Goal: Task Accomplishment & Management: Manage account settings

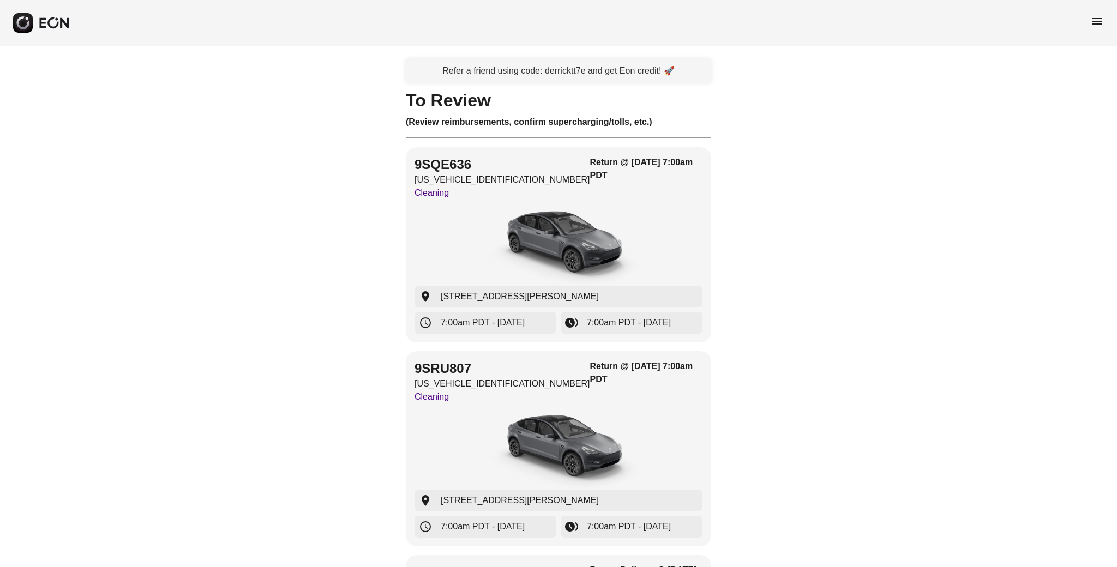
click at [1102, 22] on span "menu" at bounding box center [1097, 21] width 13 height 13
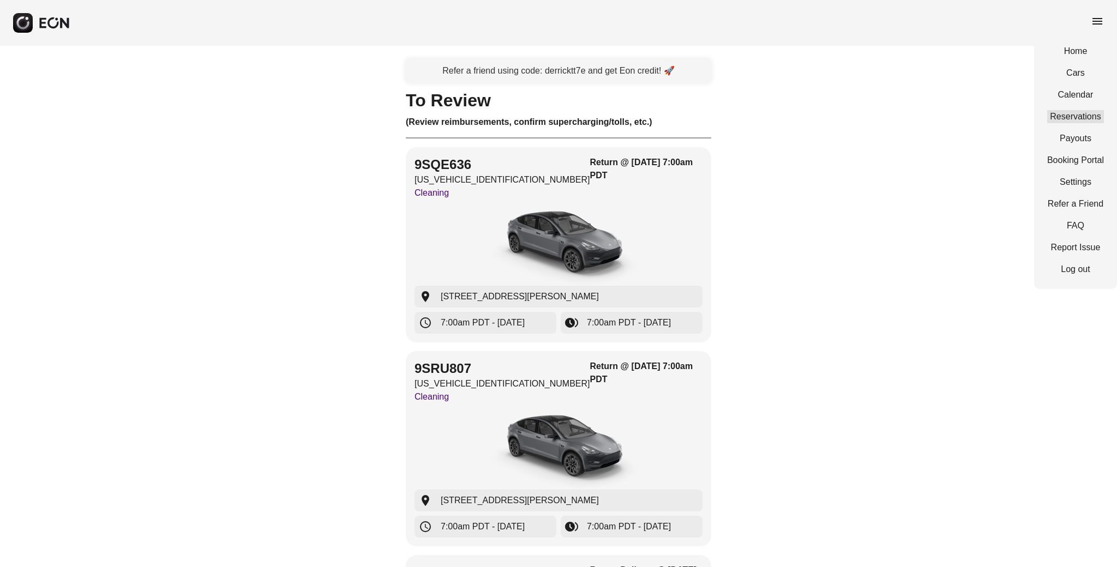
click at [1079, 113] on link "Reservations" at bounding box center [1076, 116] width 57 height 13
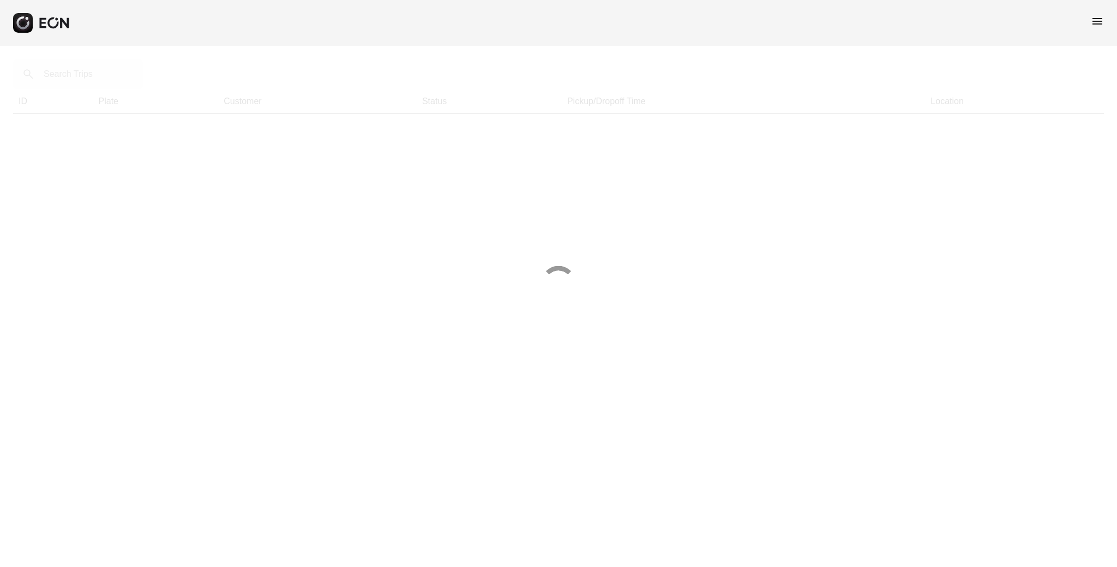
click at [57, 71] on div at bounding box center [558, 283] width 1117 height 567
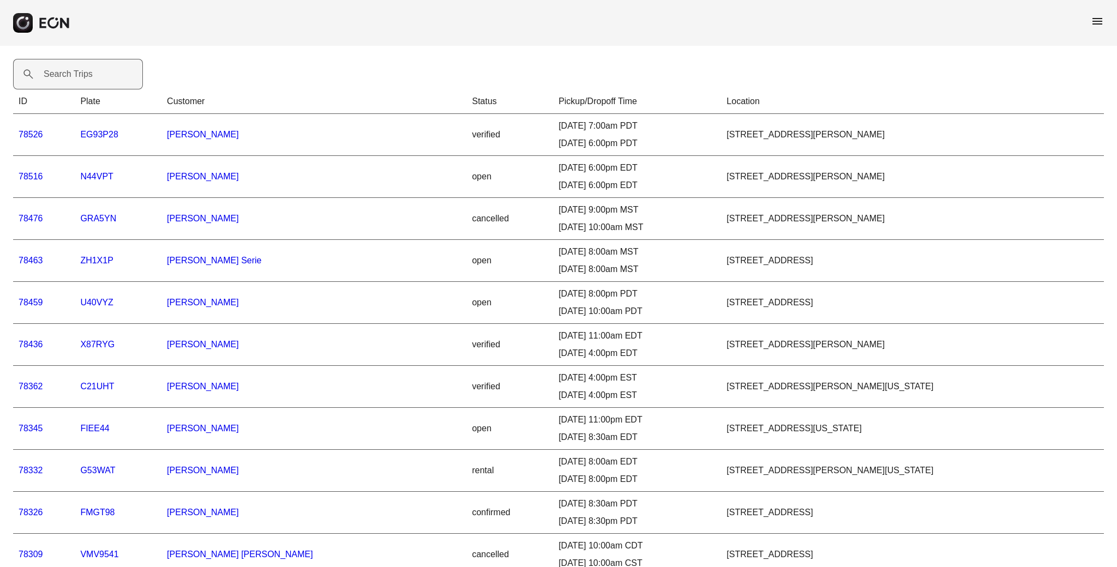
click at [50, 75] on label "Search Trips" at bounding box center [68, 74] width 49 height 13
click at [50, 75] on Trips "Search Trips" at bounding box center [78, 74] width 130 height 31
type Trips "*****"
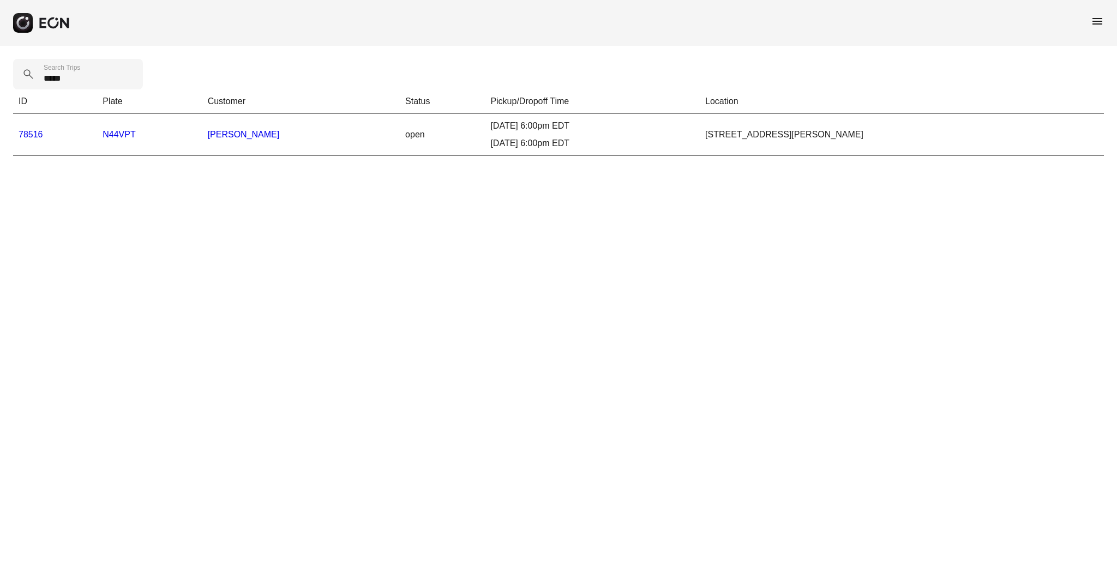
click at [40, 134] on link "78516" at bounding box center [31, 134] width 25 height 9
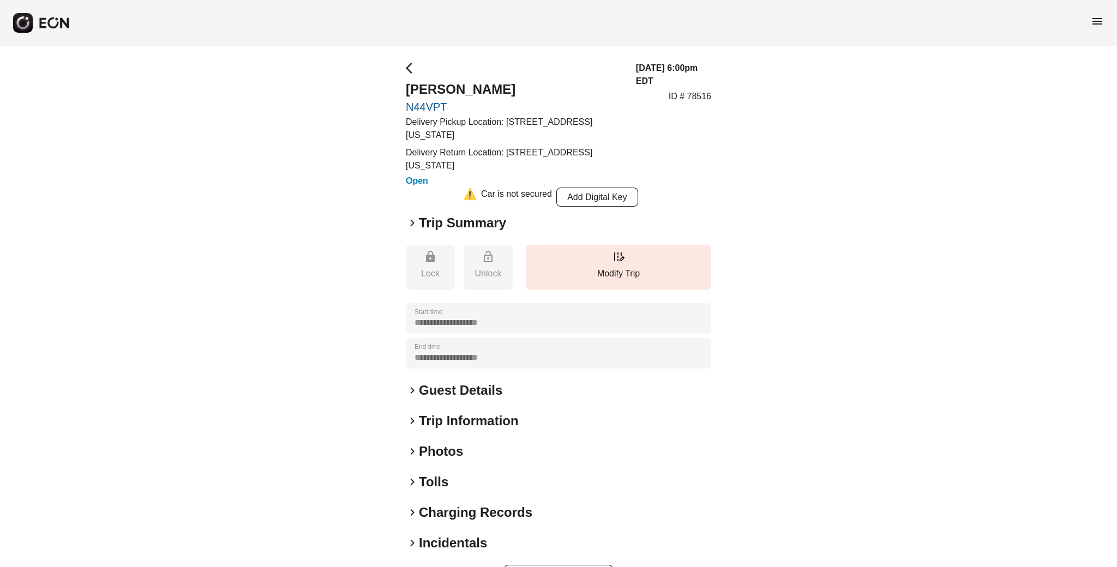
click at [460, 221] on h2 "Trip Summary" at bounding box center [462, 222] width 87 height 17
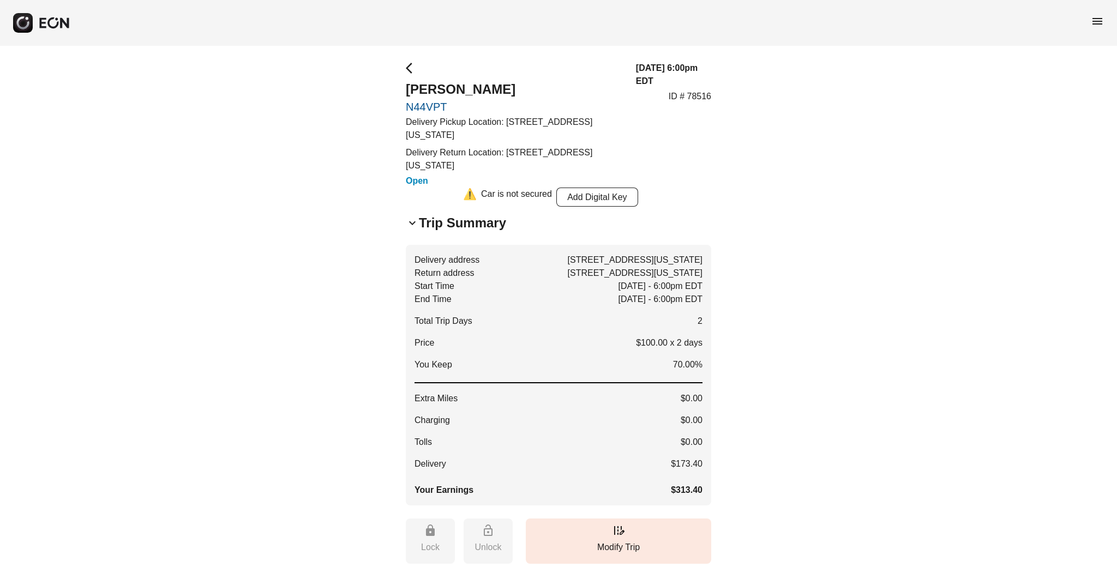
click at [1101, 17] on span "menu" at bounding box center [1097, 21] width 13 height 13
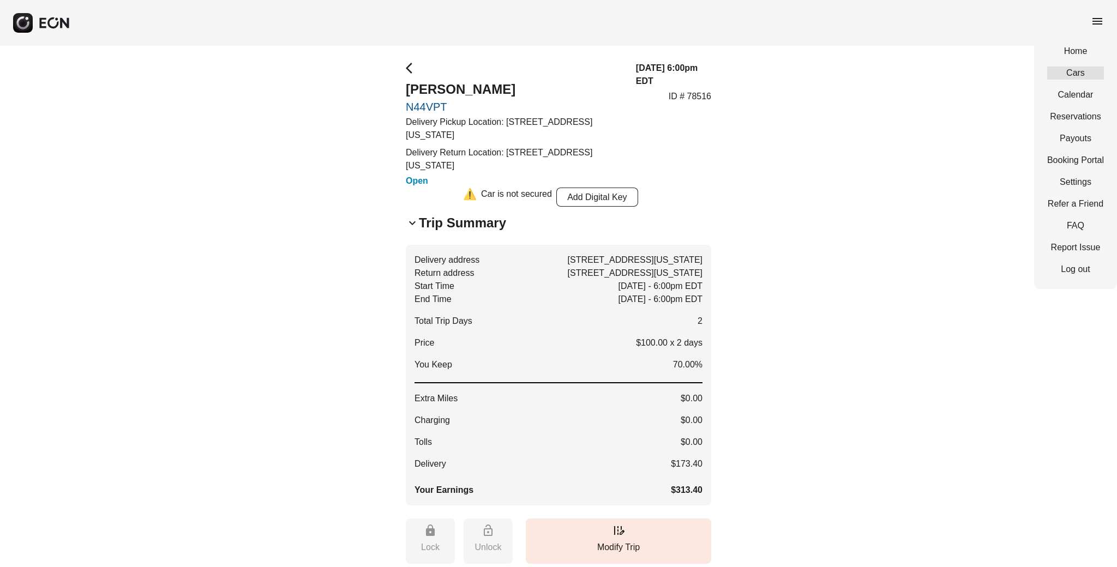
click at [1079, 69] on link "Cars" at bounding box center [1076, 73] width 57 height 13
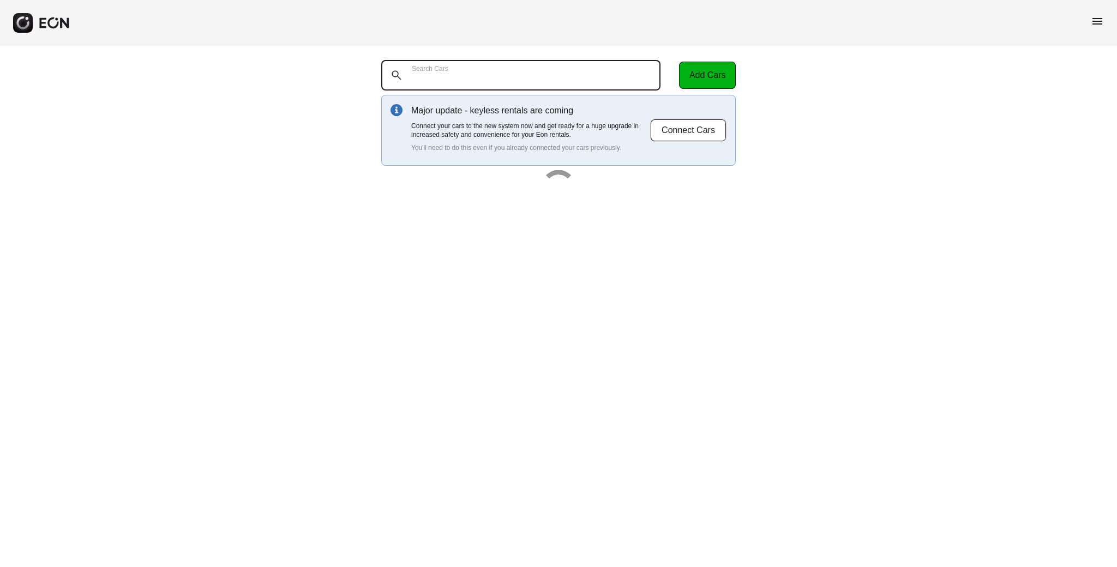
click at [504, 87] on Cars "Search Cars" at bounding box center [520, 75] width 279 height 31
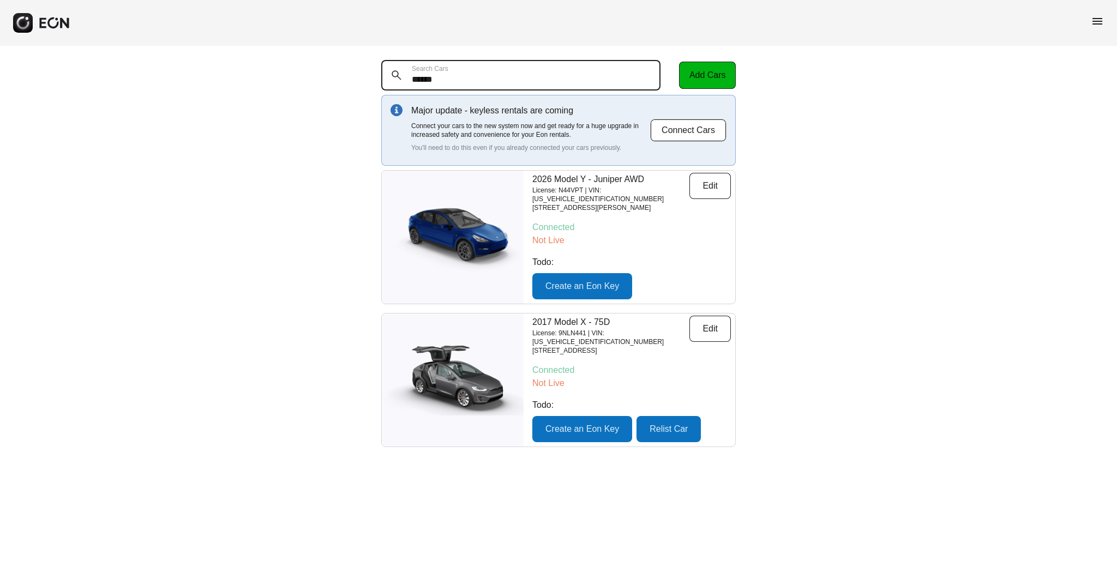
type Cars "******"
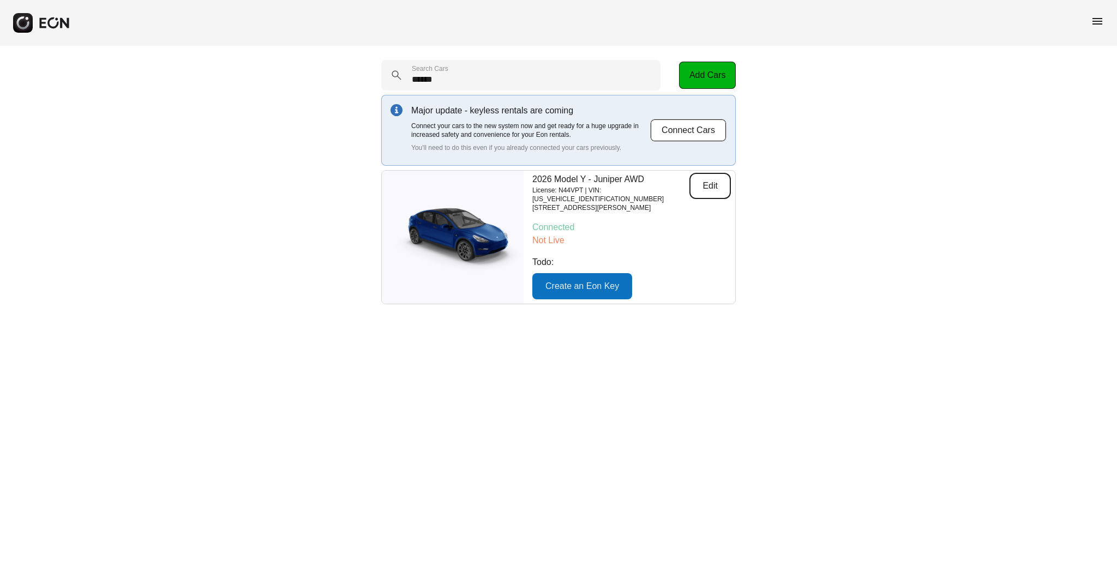
click at [695, 185] on button "Edit" at bounding box center [710, 186] width 41 height 26
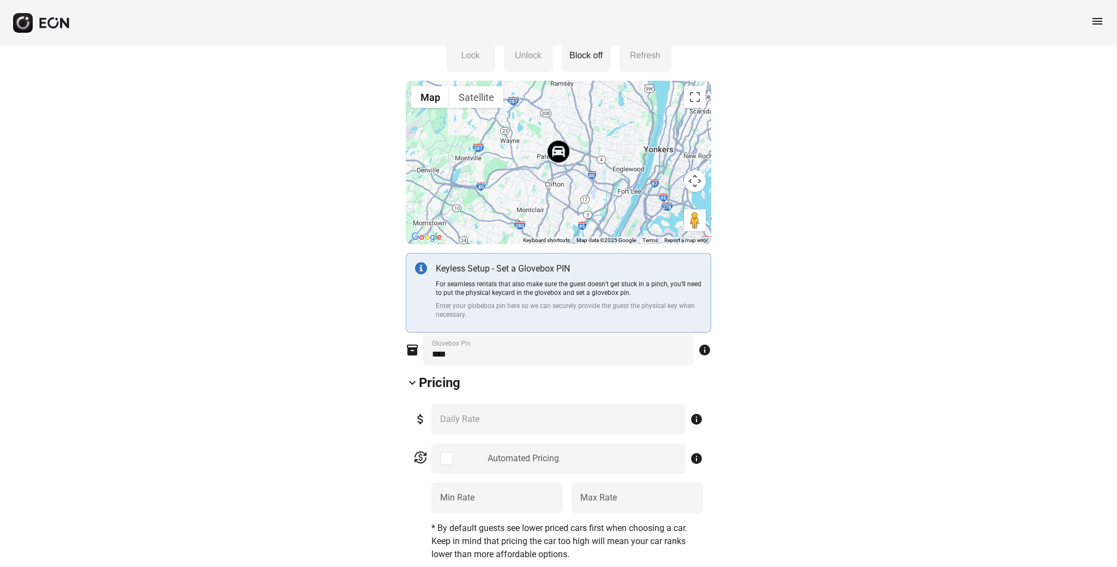
scroll to position [182, 0]
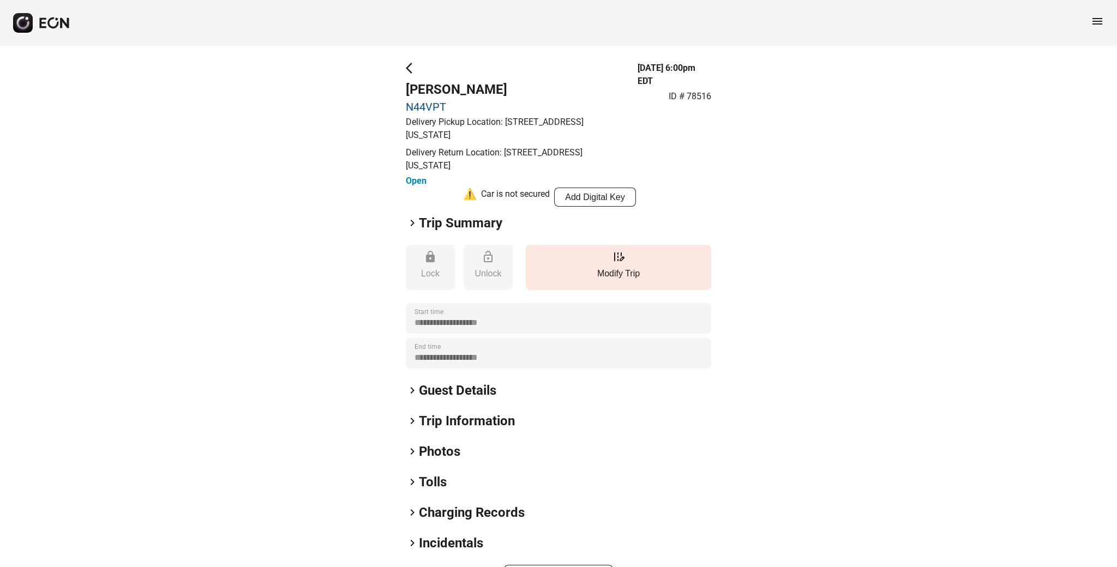
drag, startPoint x: 932, startPoint y: 235, endPoint x: 937, endPoint y: 237, distance: 5.9
click at [937, 237] on div "**********" at bounding box center [558, 326] width 1117 height 561
click at [410, 223] on span "keyboard_arrow_right" at bounding box center [412, 223] width 13 height 13
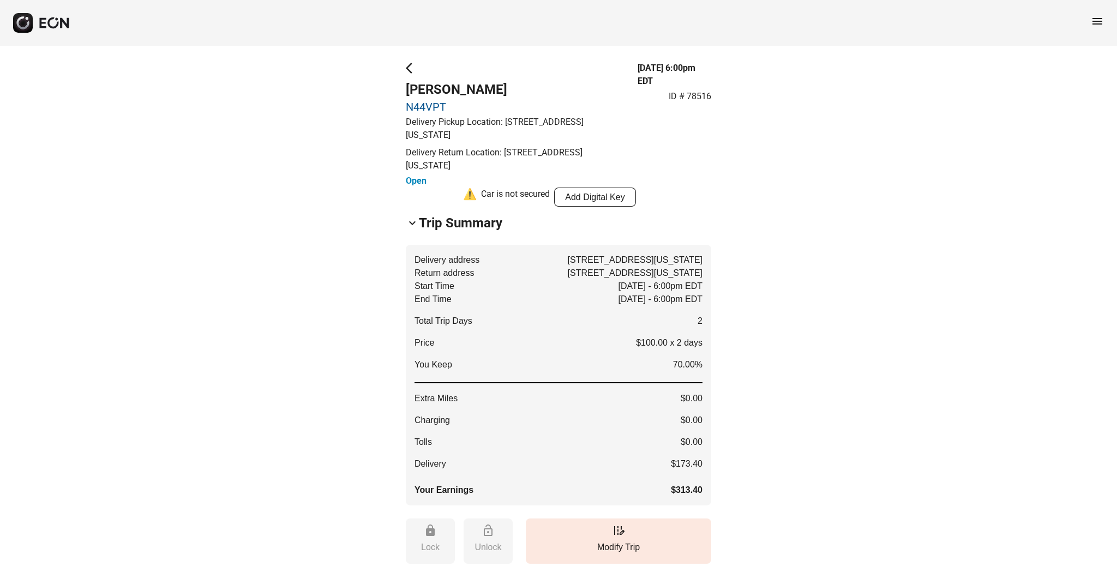
click at [926, 211] on div "**********" at bounding box center [558, 463] width 1117 height 835
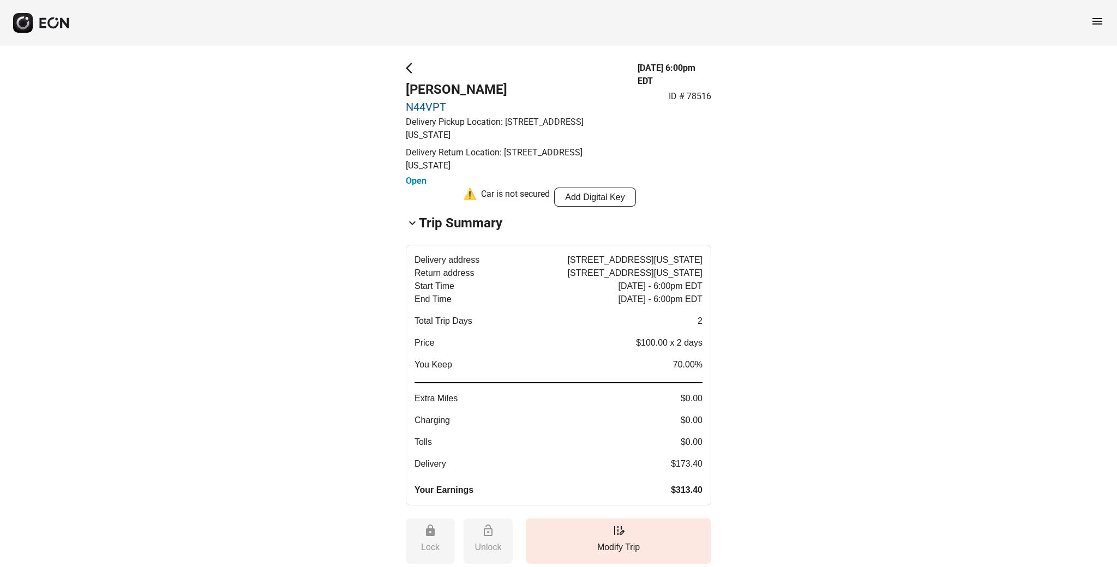
drag, startPoint x: 552, startPoint y: 260, endPoint x: 605, endPoint y: 259, distance: 52.9
click at [605, 259] on span "[STREET_ADDRESS][US_STATE]" at bounding box center [635, 260] width 135 height 13
drag, startPoint x: 551, startPoint y: 258, endPoint x: 700, endPoint y: 270, distance: 149.4
click at [694, 270] on div "Delivery address [STREET_ADDRESS][US_STATE] Return address [STREET_ADDRESS][US_…" at bounding box center [559, 375] width 288 height 243
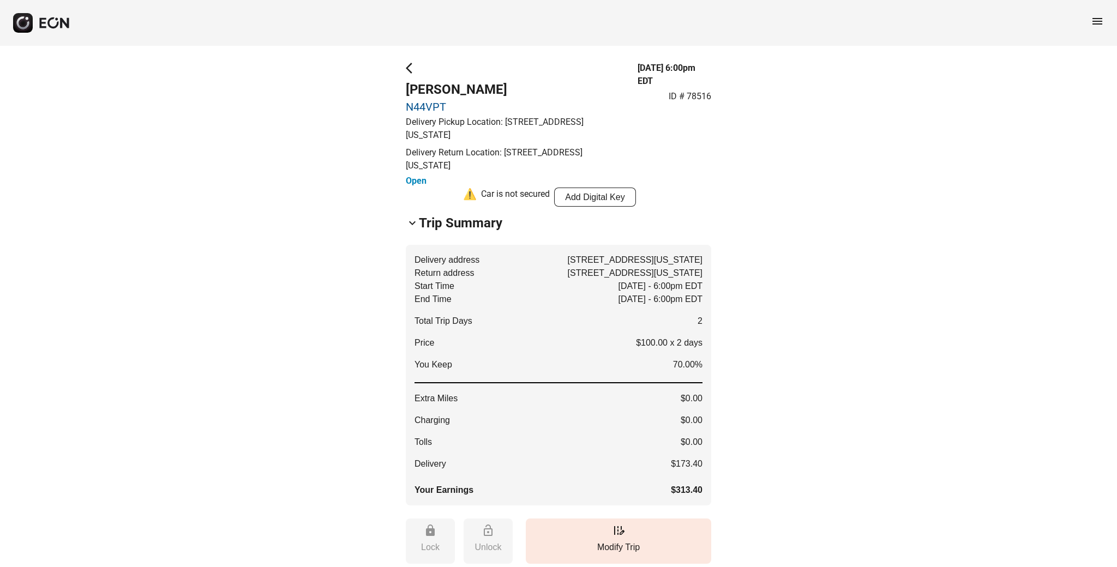
drag, startPoint x: 702, startPoint y: 261, endPoint x: 510, endPoint y: 238, distance: 194.0
click at [542, 258] on p "Delivery address [STREET_ADDRESS][US_STATE]" at bounding box center [559, 260] width 288 height 13
drag, startPoint x: 506, startPoint y: 121, endPoint x: 508, endPoint y: 130, distance: 9.4
click at [508, 130] on p "Delivery Pickup Location: [STREET_ADDRESS][US_STATE]" at bounding box center [515, 129] width 219 height 26
copy p "[STREET_ADDRESS][US_STATE]"
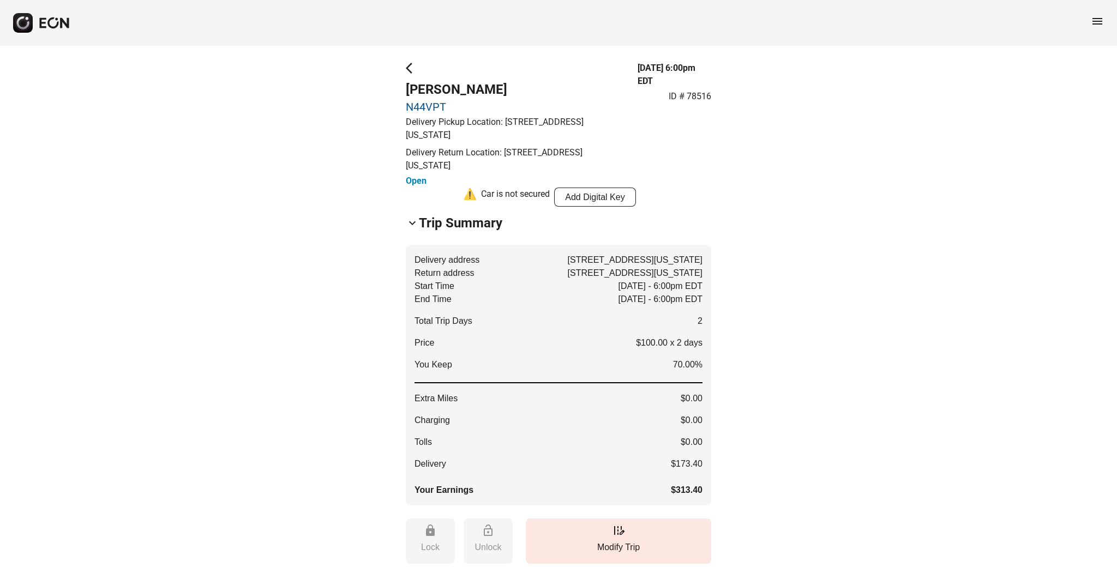
click at [979, 164] on div "**********" at bounding box center [558, 463] width 1117 height 835
